Goal: Navigation & Orientation: Find specific page/section

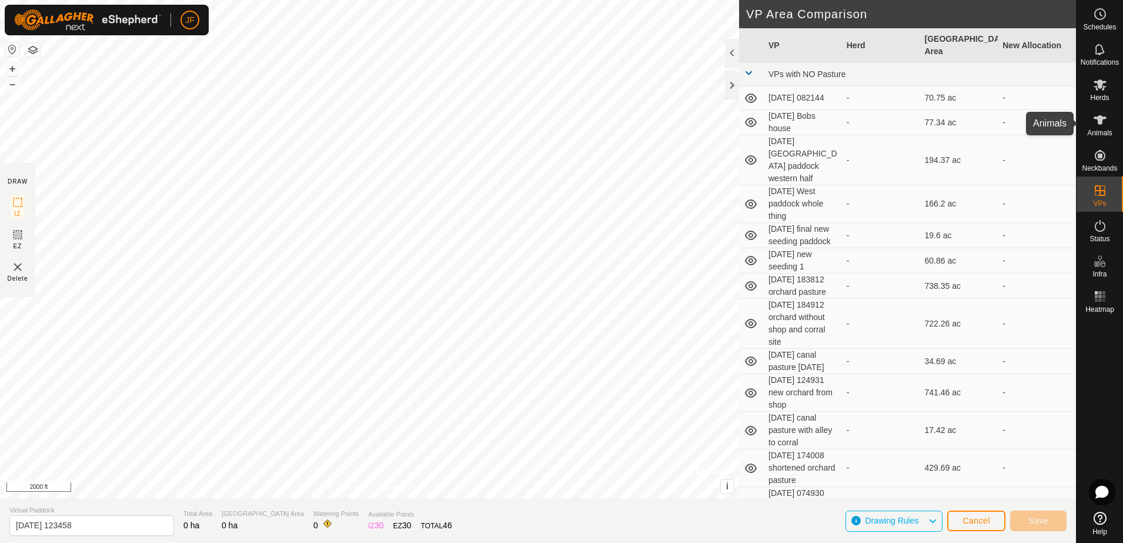
click at [1111, 119] on div "Animals" at bounding box center [1100, 123] width 46 height 35
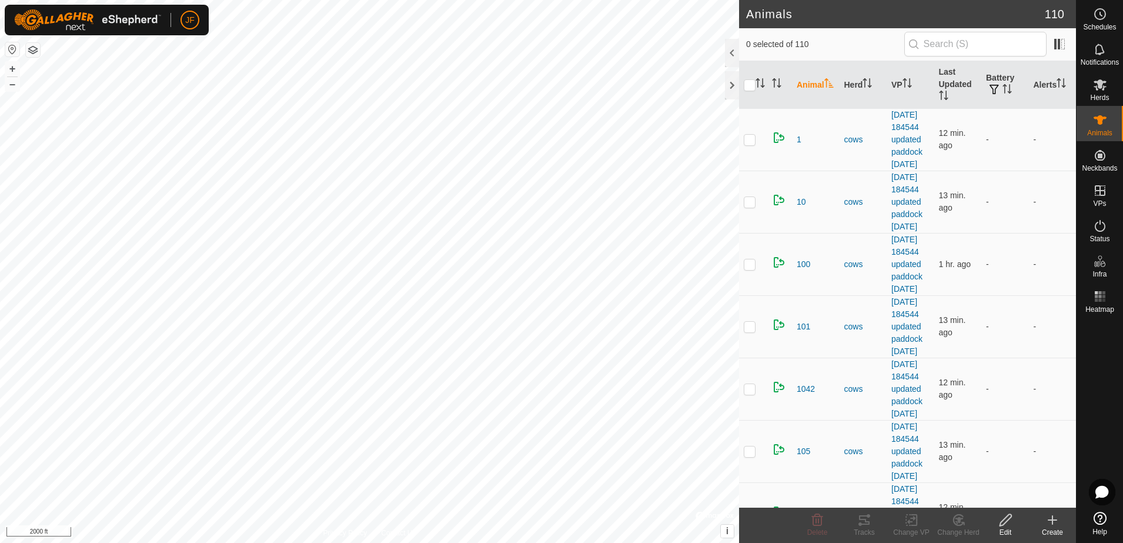
click at [0, 336] on html "JF Schedules Notifications Herds Animals Neckbands VPs Status Infra Heatmap Hel…" at bounding box center [561, 271] width 1123 height 543
click at [0, 172] on html "JF Schedules Notifications Herds Animals Neckbands VPs Status Infra Heatmap Hel…" at bounding box center [561, 271] width 1123 height 543
click at [0, 468] on html "JF Schedules Notifications Herds Animals Neckbands VPs Status Infra Heatmap Hel…" at bounding box center [561, 271] width 1123 height 543
click at [0, 242] on html "JF Schedules Notifications Herds Animals Neckbands VPs Status Infra Heatmap Hel…" at bounding box center [561, 271] width 1123 height 543
click at [0, 174] on html "JF Schedules Notifications Herds Animals Neckbands VPs Status Infra Heatmap Hel…" at bounding box center [561, 271] width 1123 height 543
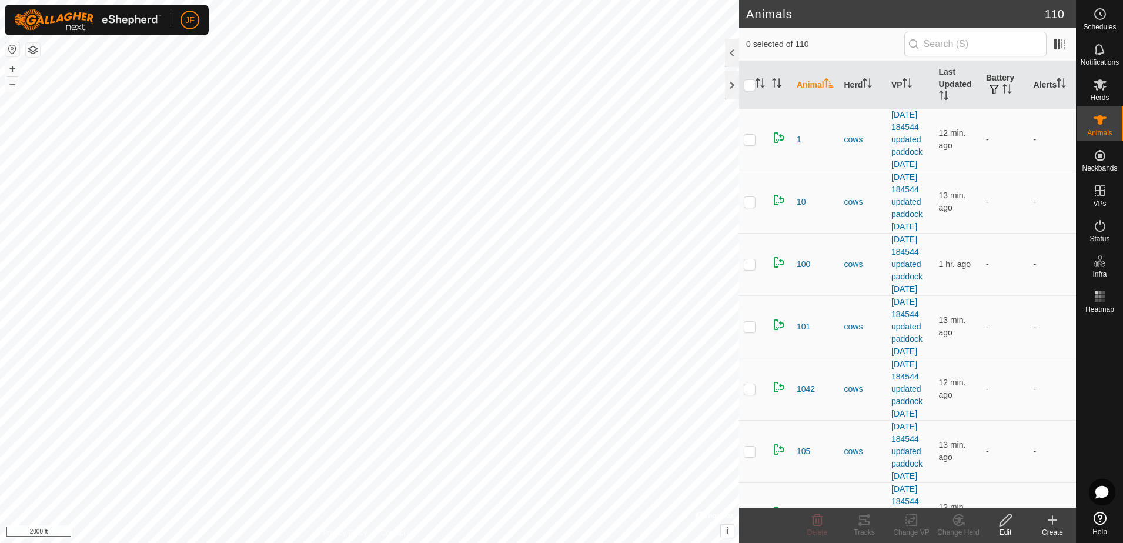
click at [0, 0] on html "JF Schedules Notifications Herds Animals Neckbands VPs Status Infra Heatmap Hel…" at bounding box center [561, 271] width 1123 height 543
click at [0, 112] on html "JF Schedules Notifications Herds Animals Neckbands VPs Status Infra Heatmap Hel…" at bounding box center [561, 271] width 1123 height 543
click at [1102, 59] on span "Notifications" at bounding box center [1100, 62] width 38 height 7
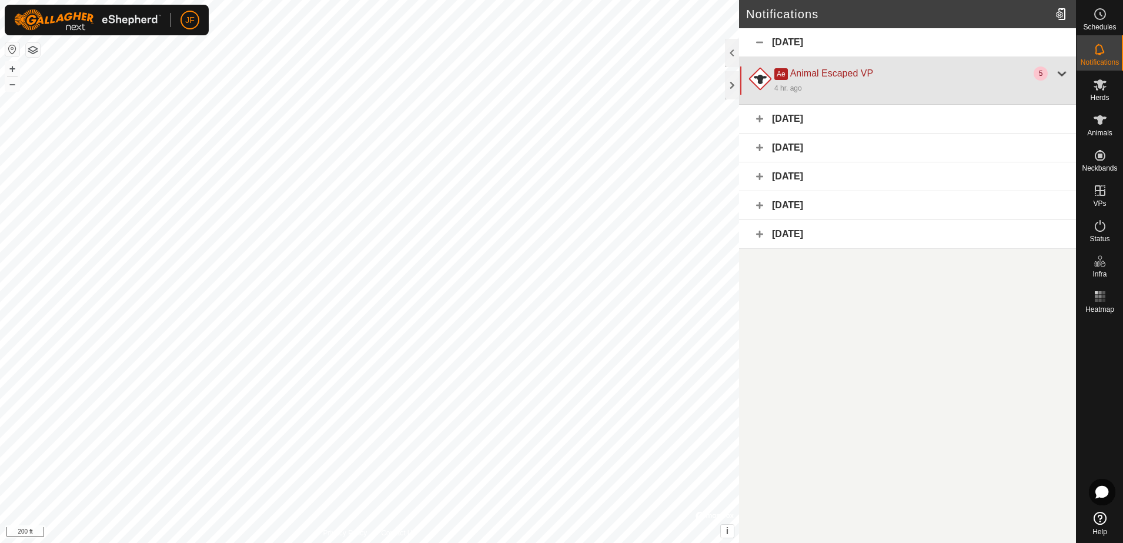
click at [838, 83] on div "4 hr. ago" at bounding box center [921, 88] width 295 height 14
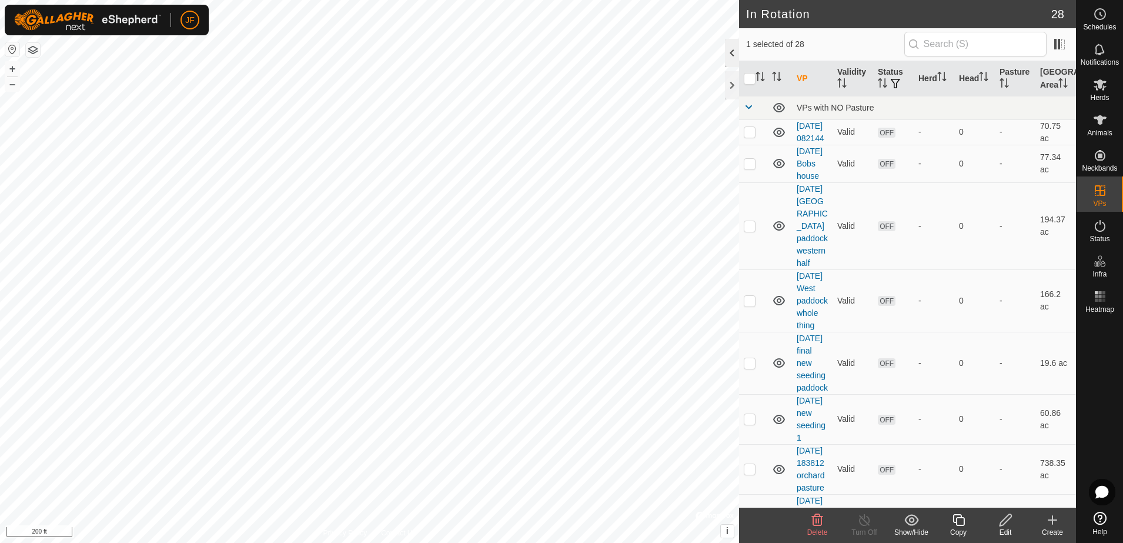
checkbox input "true"
checkbox input "false"
checkbox input "true"
click at [1101, 121] on icon at bounding box center [1100, 119] width 13 height 9
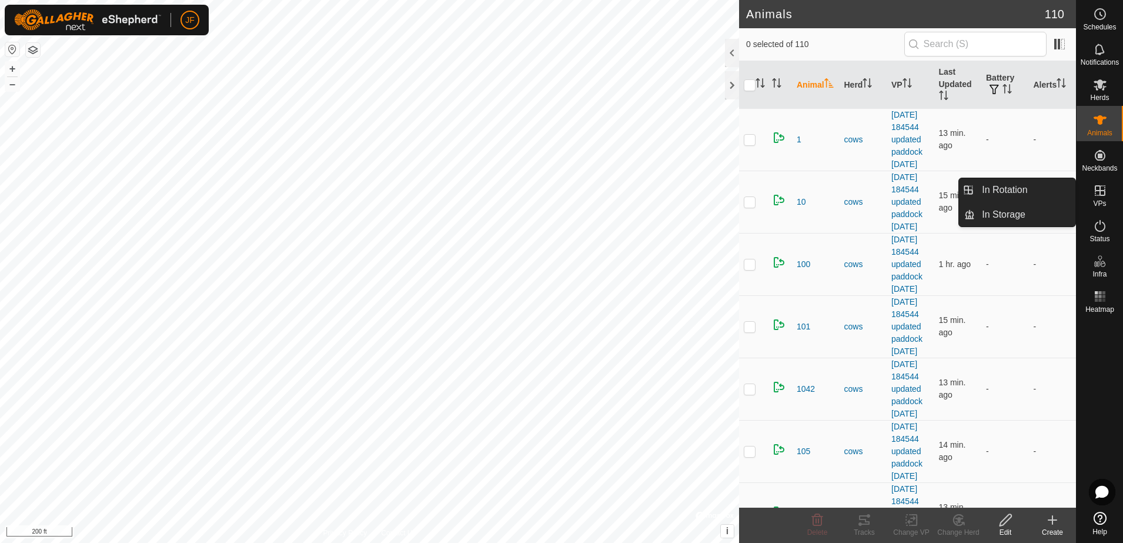
click at [1099, 189] on icon at bounding box center [1100, 190] width 11 height 11
click at [1099, 189] on icon at bounding box center [1100, 190] width 14 height 14
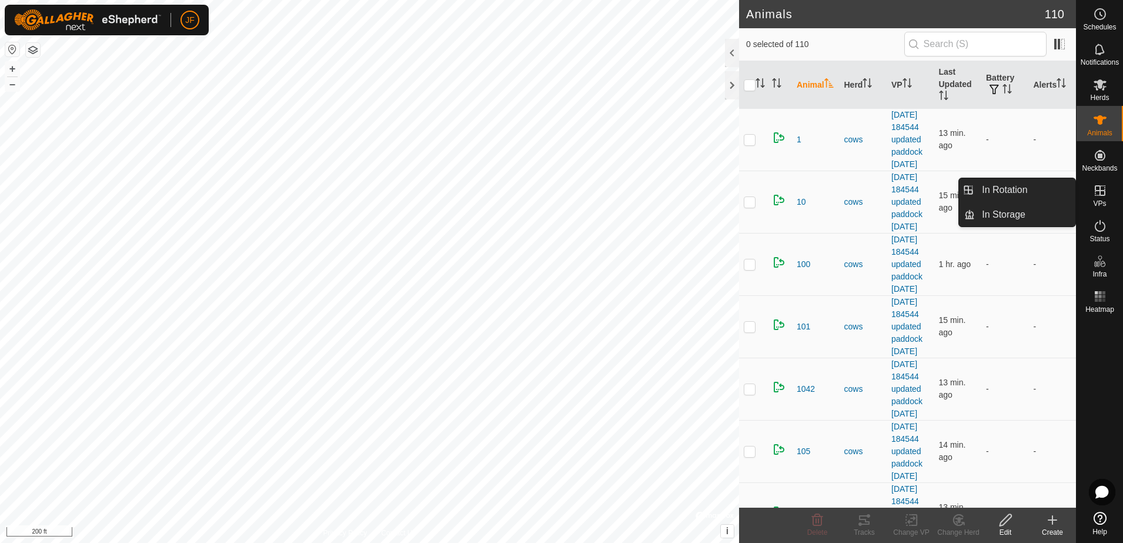
click at [1095, 196] on icon at bounding box center [1100, 190] width 14 height 14
